Goal: Find specific page/section: Find specific page/section

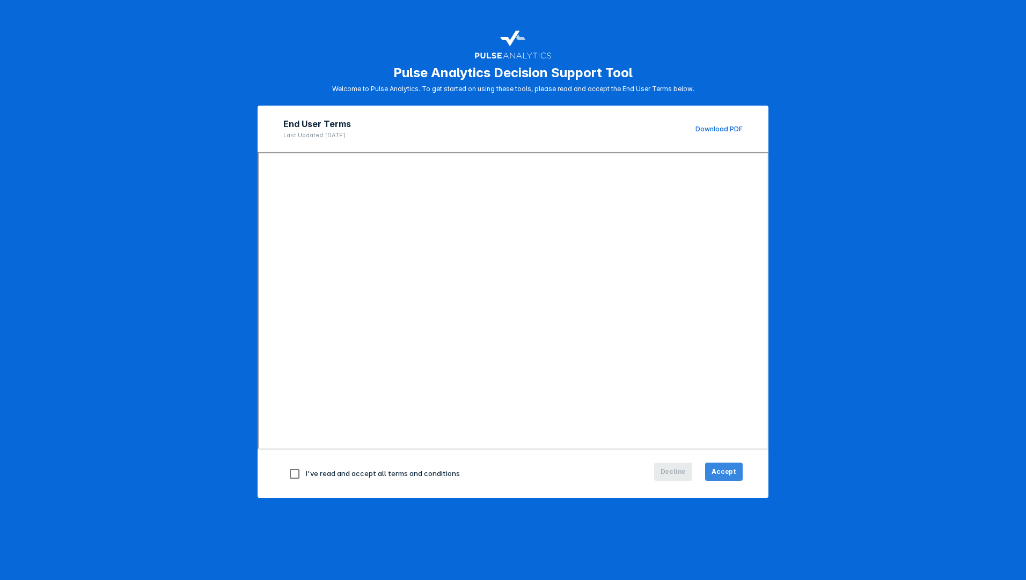
click at [716, 476] on span "Accept" at bounding box center [723, 472] width 25 height 10
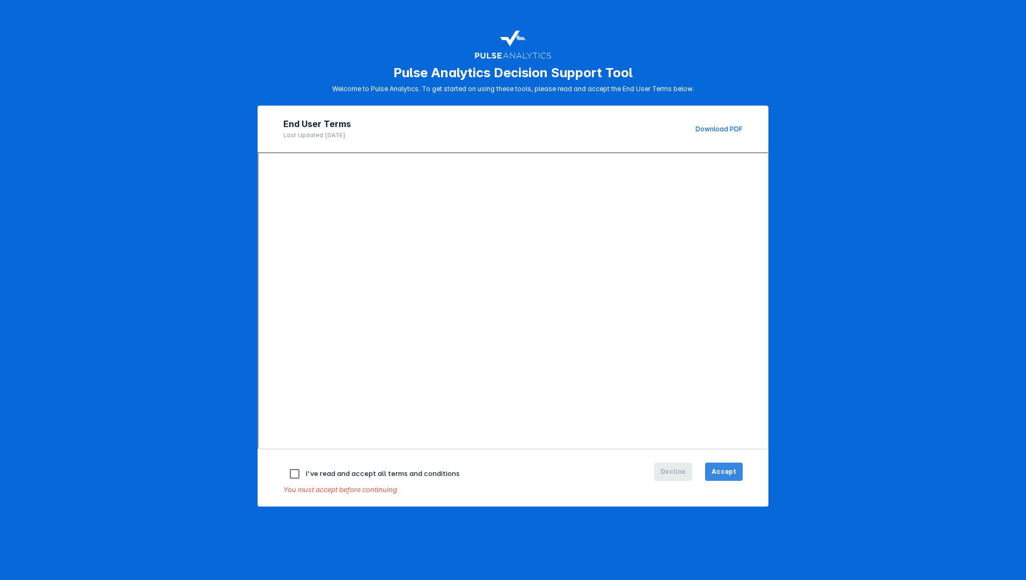
click at [714, 475] on span "Accept" at bounding box center [723, 472] width 25 height 10
click at [357, 477] on span "I've read and accept all terms and conditions" at bounding box center [383, 473] width 154 height 9
click at [290, 473] on input "checkbox" at bounding box center [294, 474] width 23 height 23
checkbox input "true"
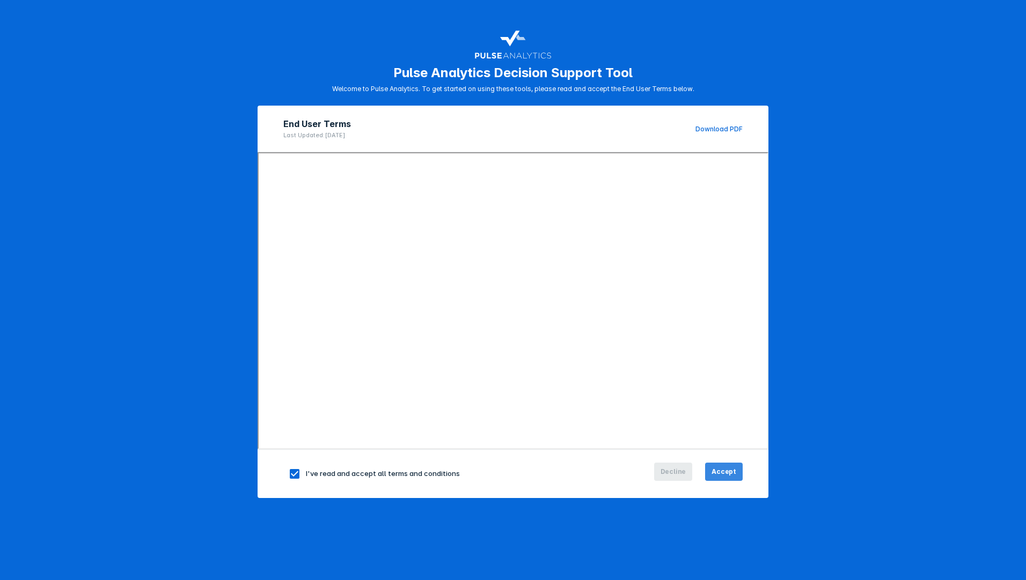
click at [721, 467] on button "Accept" at bounding box center [724, 472] width 38 height 18
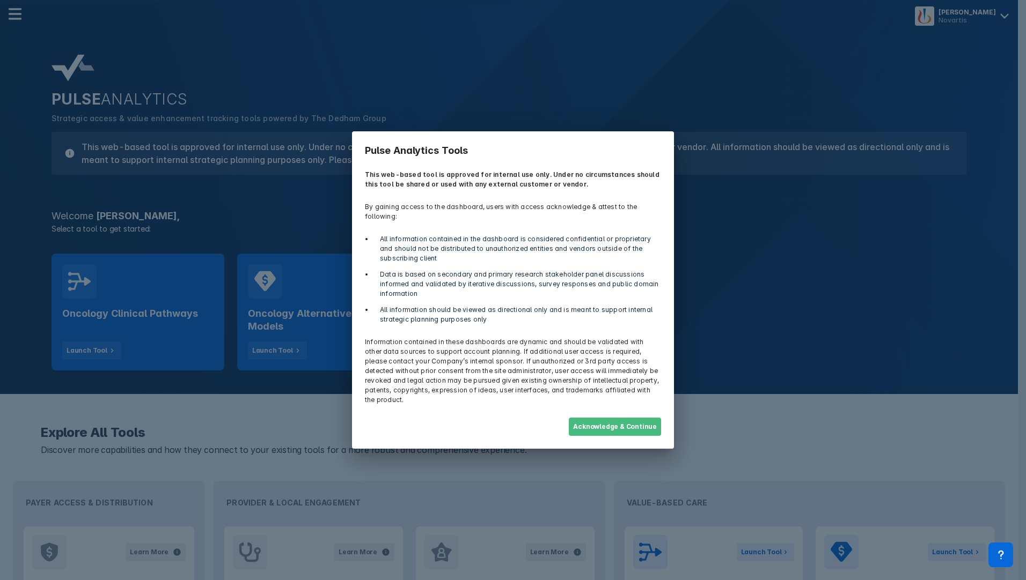
click at [614, 419] on button "Acknowledge & Continue" at bounding box center [615, 427] width 92 height 18
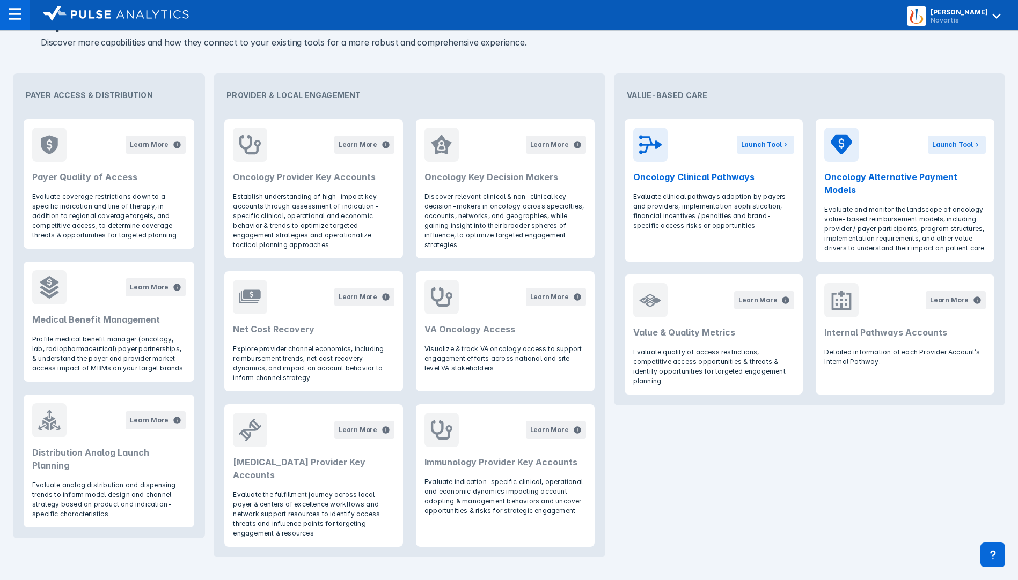
scroll to position [413, 0]
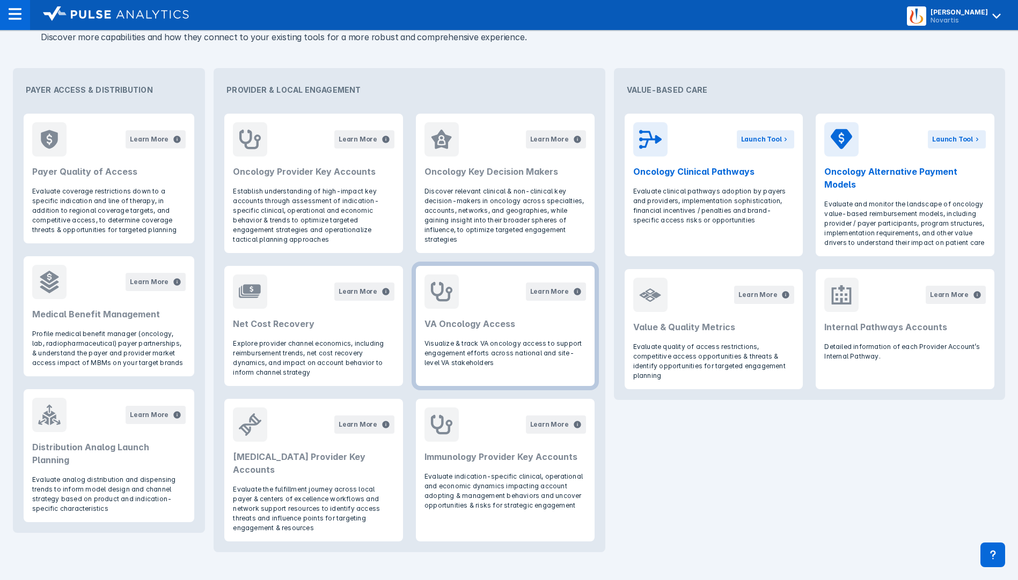
click at [484, 320] on h2 "VA Oncology Access" at bounding box center [504, 324] width 161 height 13
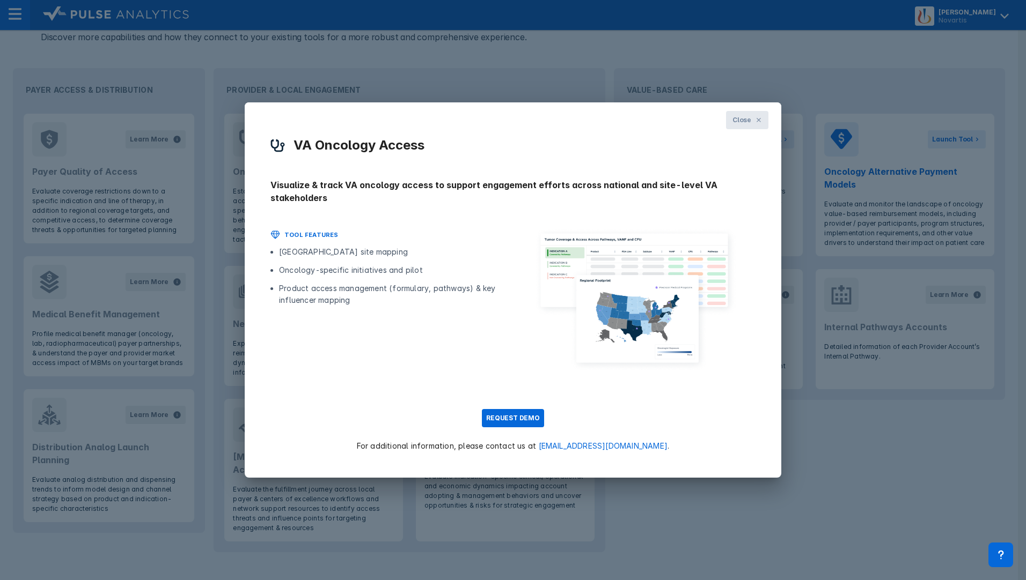
click at [764, 124] on button "Close" at bounding box center [747, 120] width 42 height 18
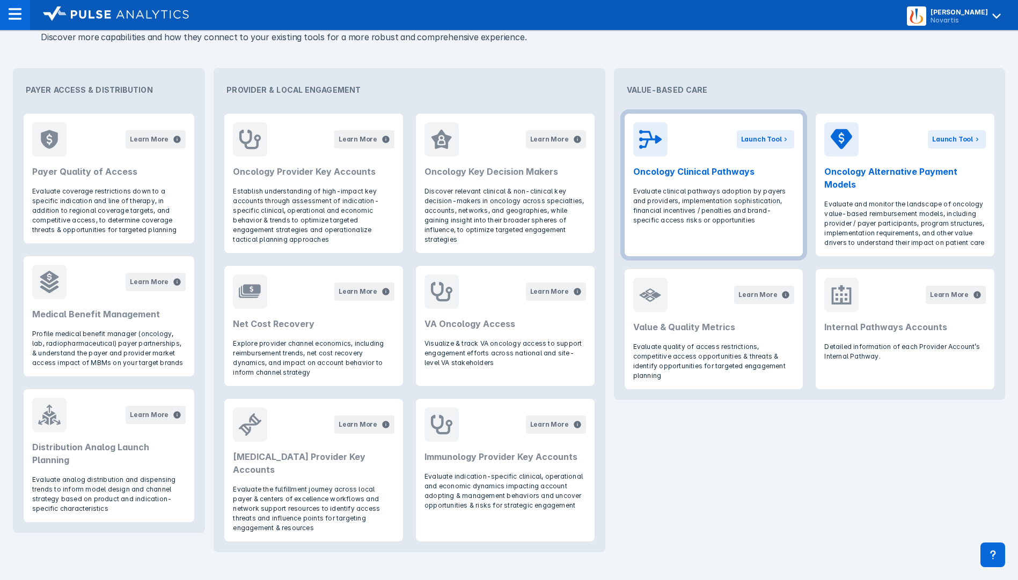
click at [772, 185] on header "Launch Tool Oncology Clinical Pathways" at bounding box center [713, 150] width 179 height 73
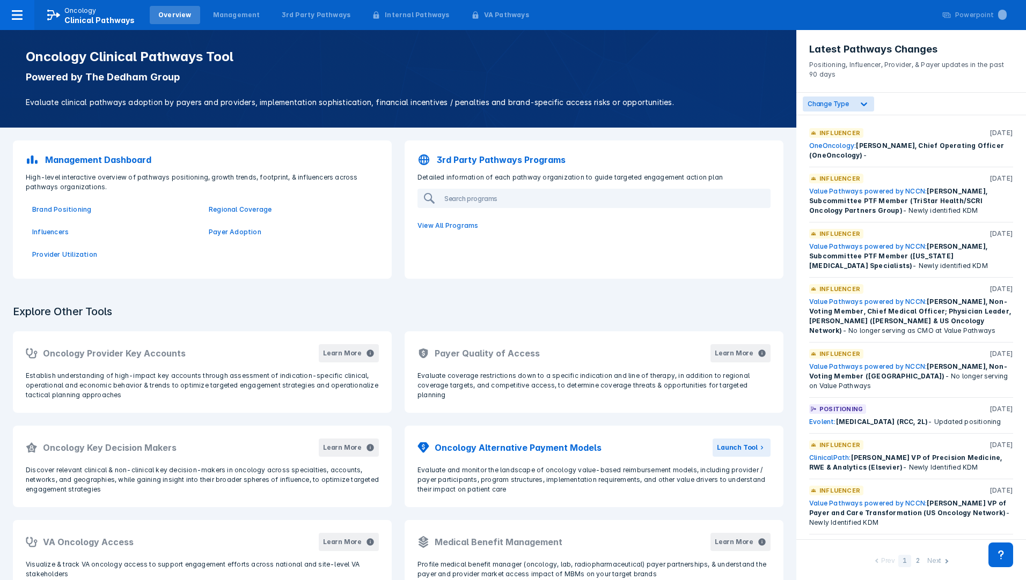
click at [215, 265] on div "Brand Positioning Regional Coverage Influencers Payer Adoption Provider Utiliza…" at bounding box center [202, 232] width 366 height 80
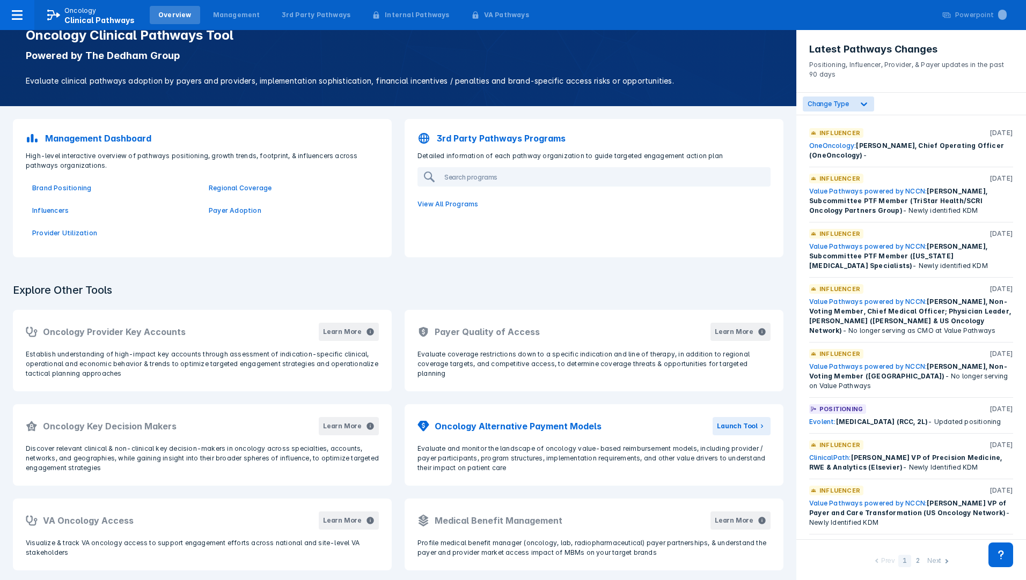
scroll to position [25, 0]
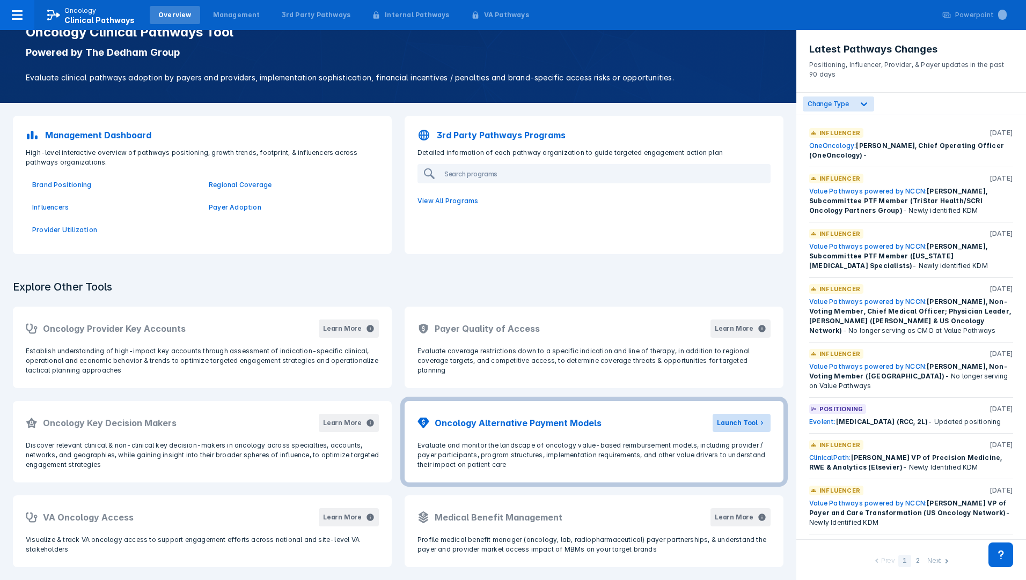
click at [740, 415] on button "Launch Tool" at bounding box center [741, 423] width 58 height 18
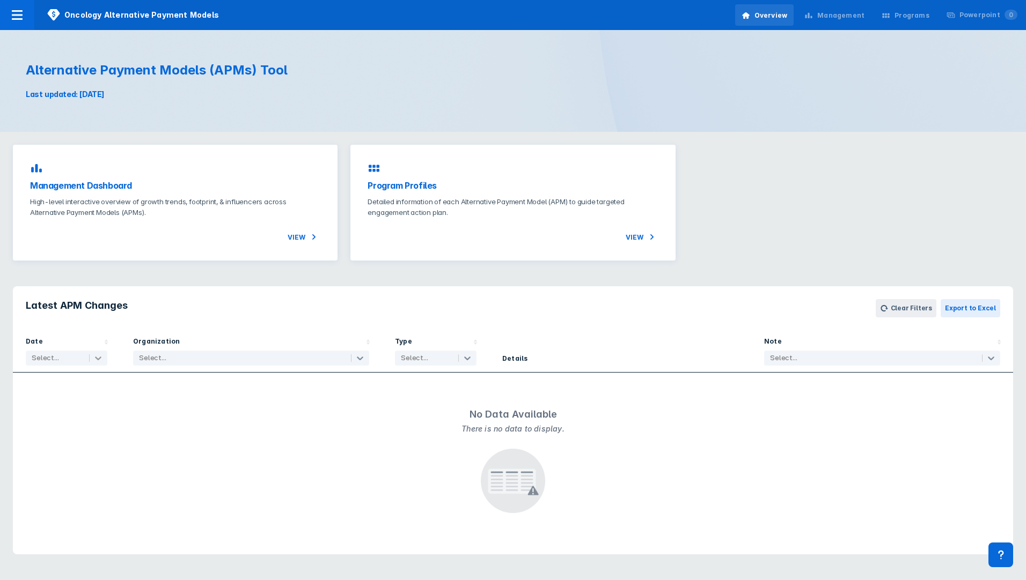
click at [101, 363] on icon at bounding box center [98, 358] width 11 height 11
click at [118, 194] on p "High-level interactive overview of growth trends, footprint, & influencers acro…" at bounding box center [175, 204] width 290 height 21
